Goal: Information Seeking & Learning: Learn about a topic

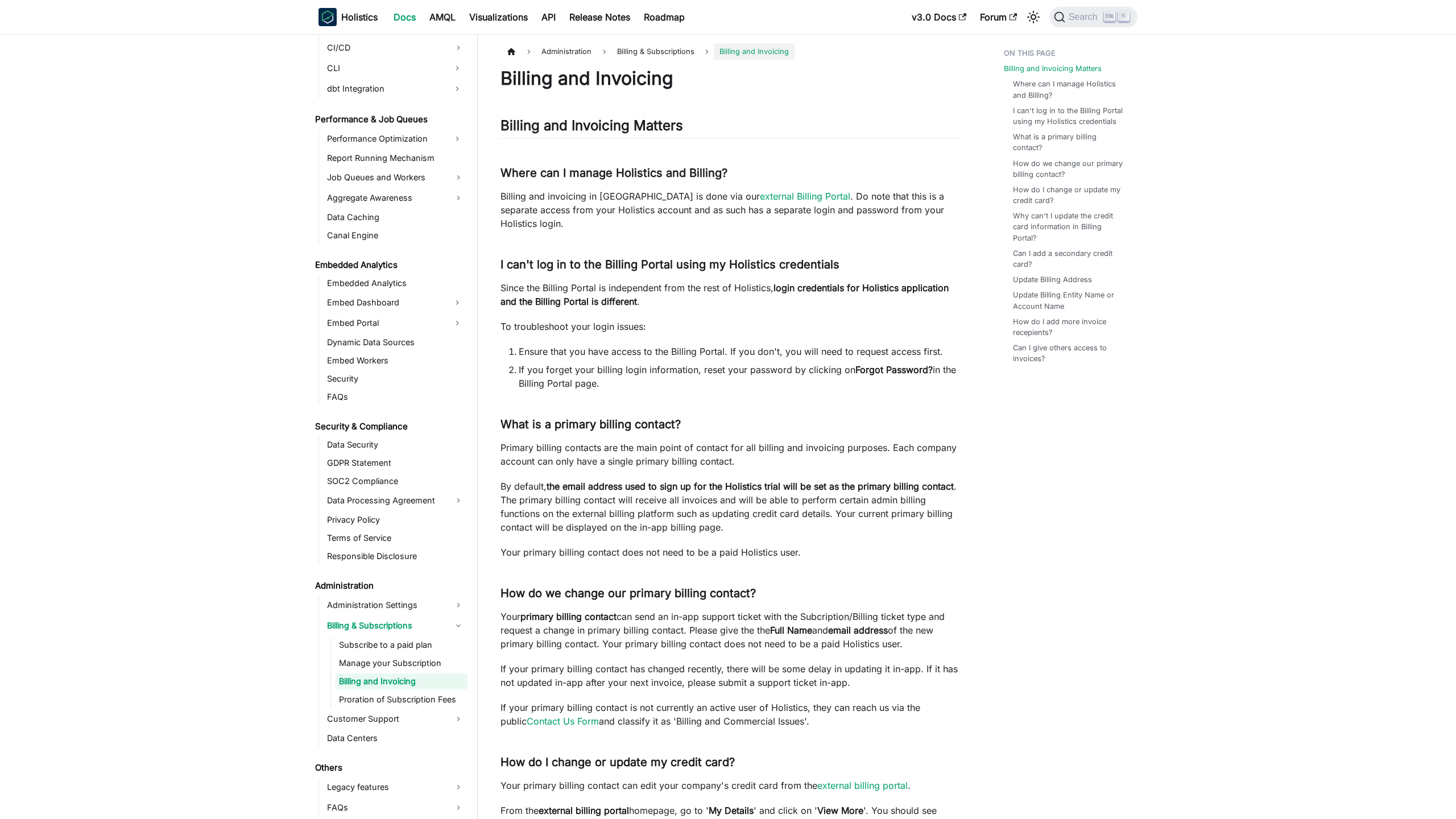
scroll to position [930, 0]
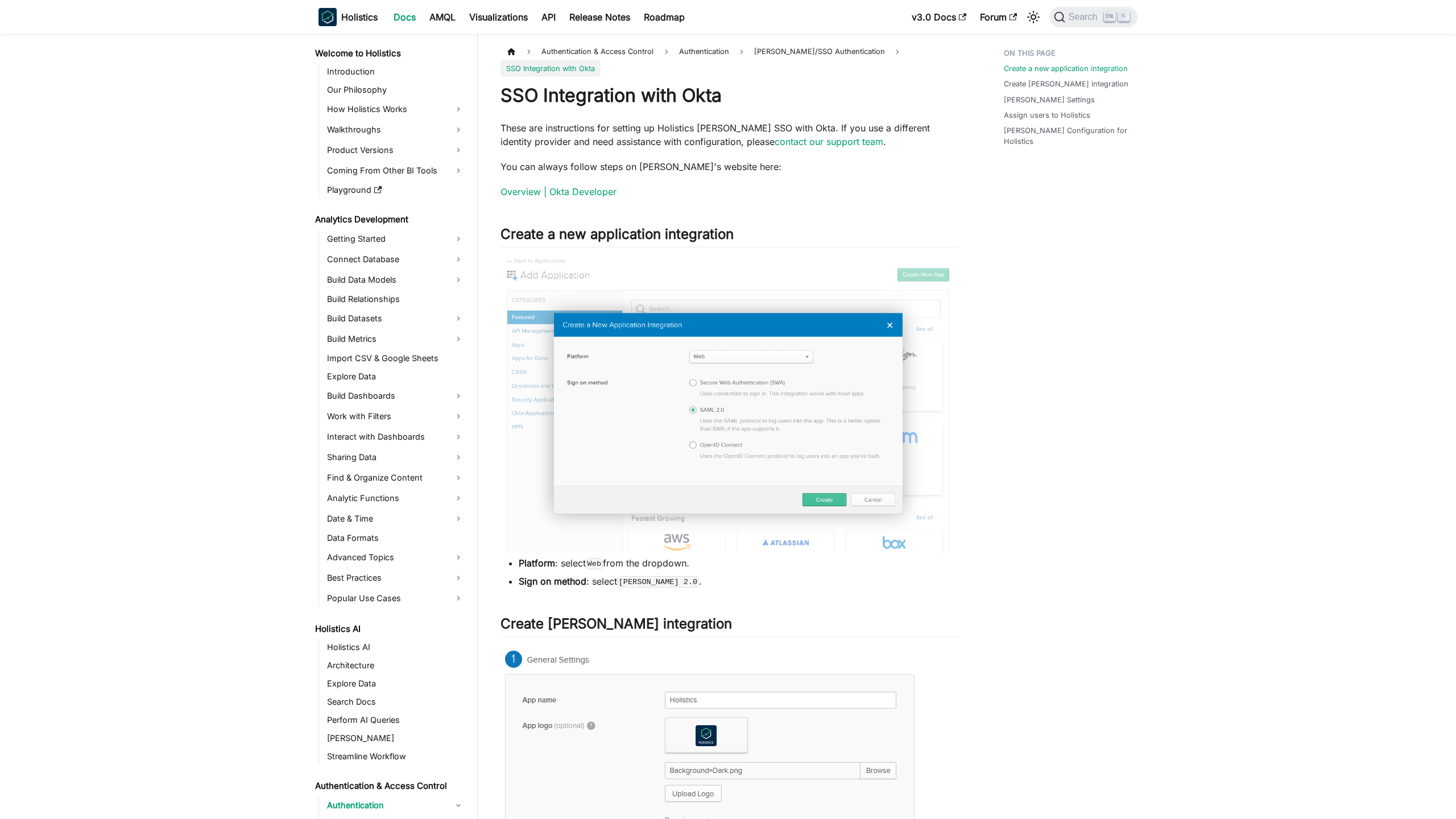
scroll to position [255, 0]
